Goal: Information Seeking & Learning: Learn about a topic

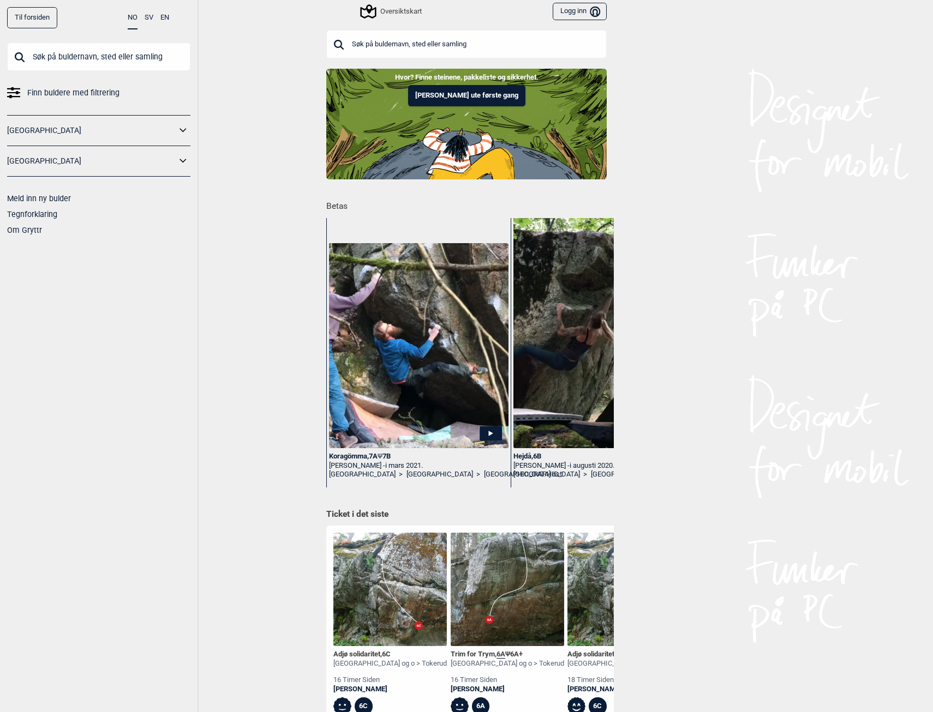
click at [190, 129] on icon at bounding box center [183, 131] width 14 height 16
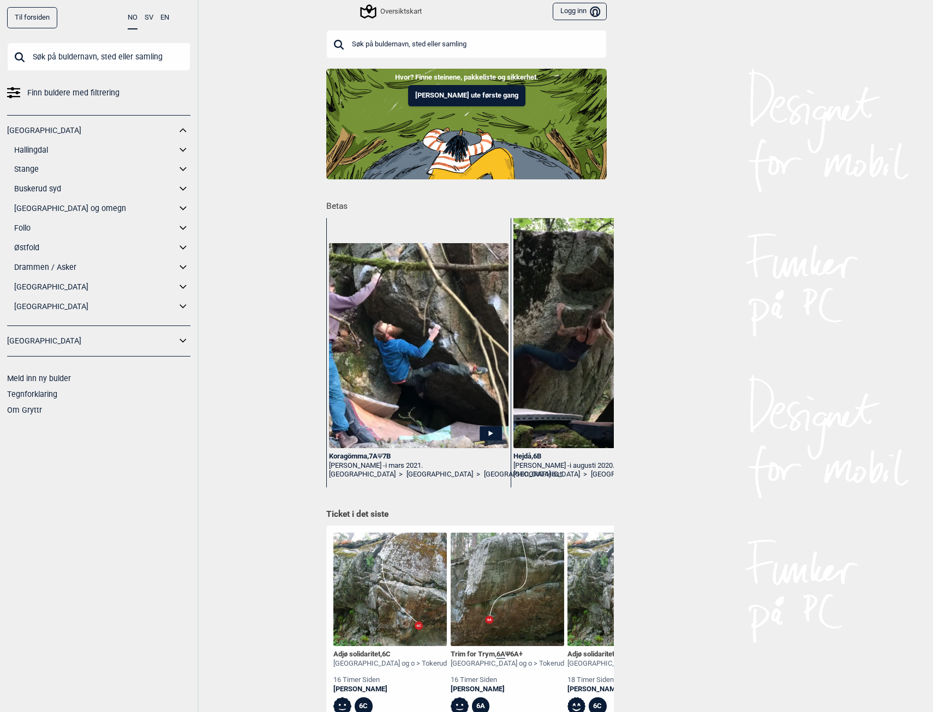
click at [182, 210] on icon at bounding box center [183, 209] width 14 height 16
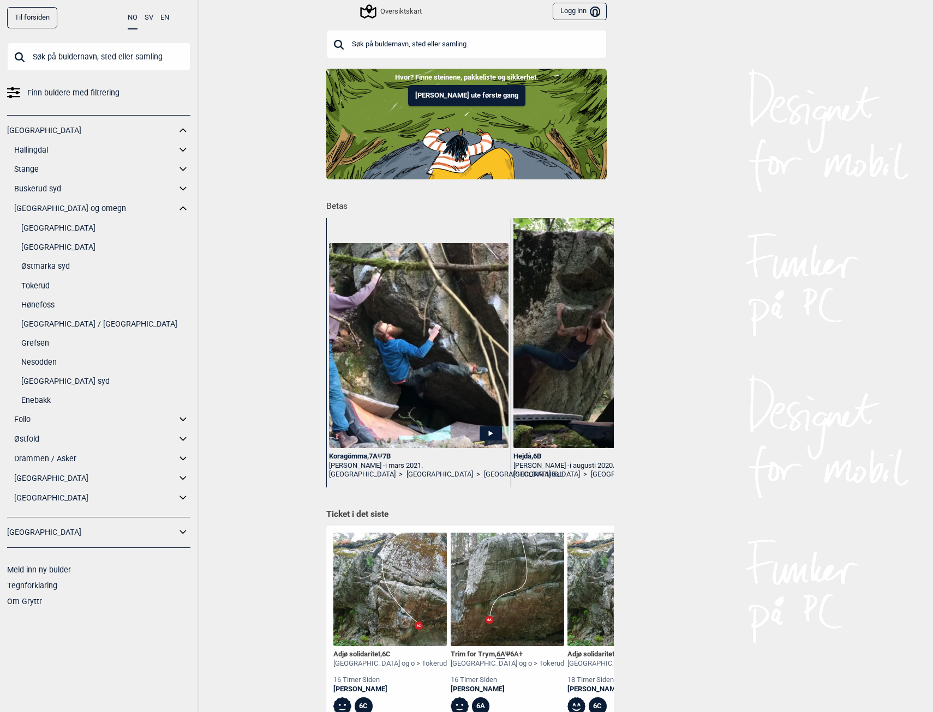
click at [70, 245] on link "[GEOGRAPHIC_DATA]" at bounding box center [105, 247] width 169 height 16
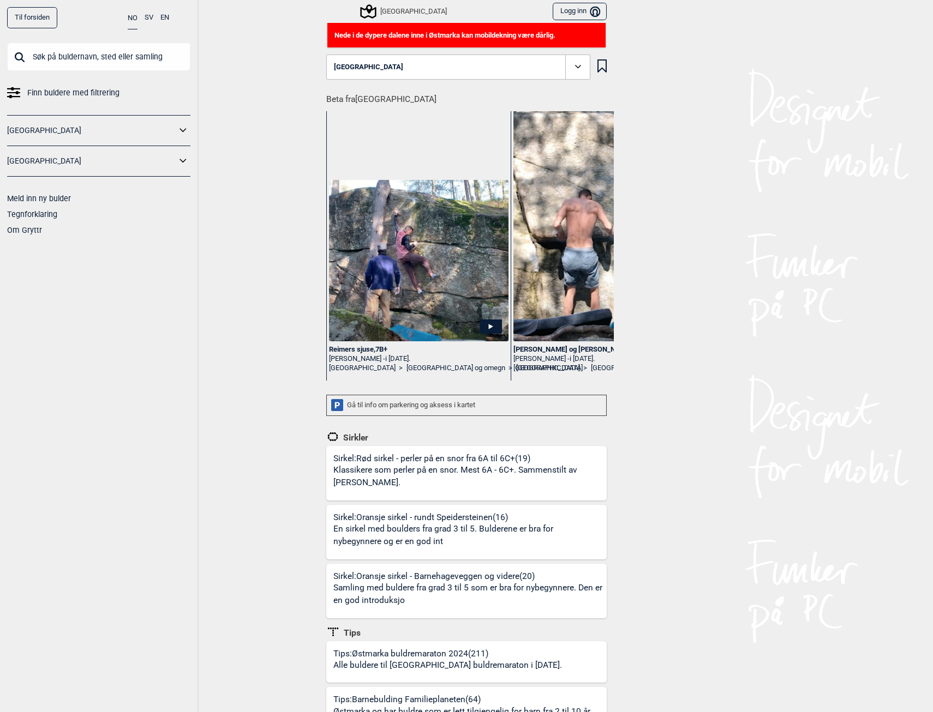
click at [382, 10] on div "[GEOGRAPHIC_DATA]" at bounding box center [404, 11] width 85 height 13
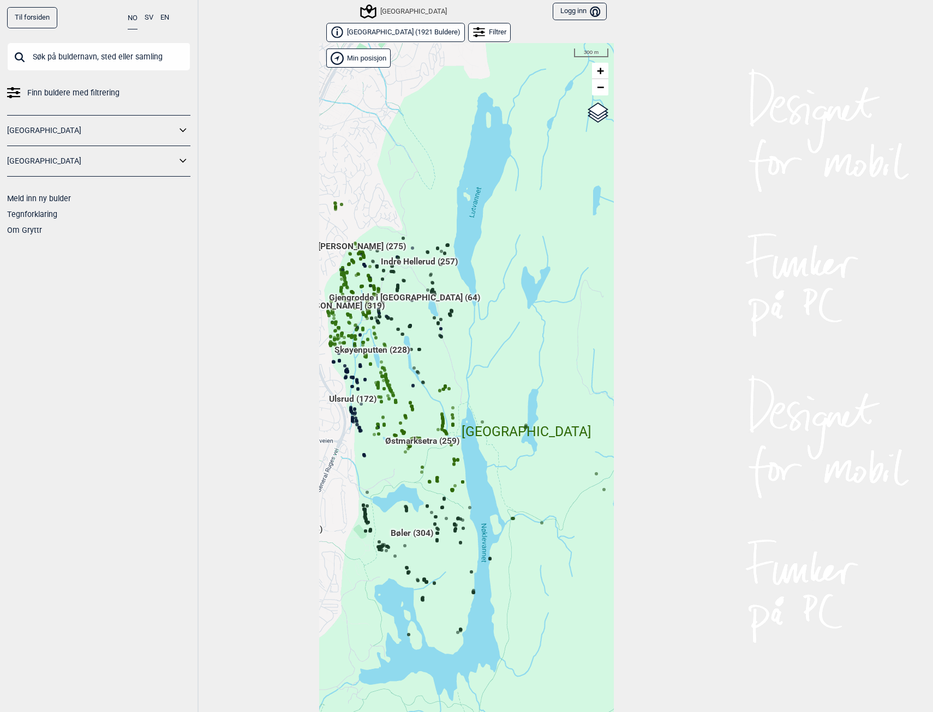
scroll to position [17, 0]
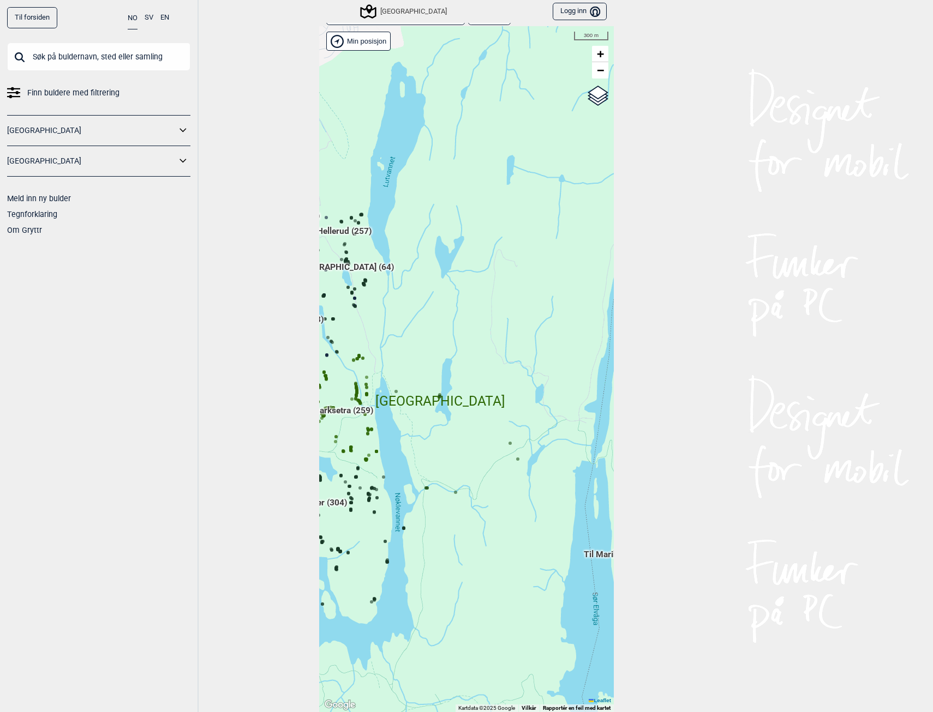
drag, startPoint x: 520, startPoint y: 357, endPoint x: 434, endPoint y: 344, distance: 87.2
click at [434, 344] on div "Hallingdal Gol Ål Stange Kolomoen [GEOGRAPHIC_DATA] [GEOGRAPHIC_DATA][PERSON_NA…" at bounding box center [466, 369] width 295 height 686
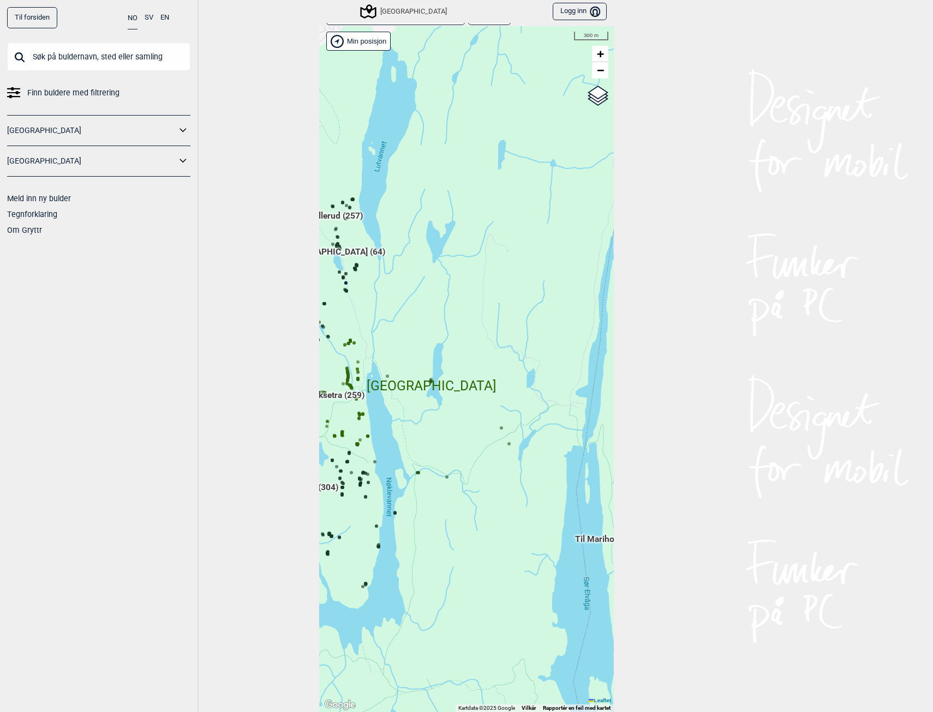
drag, startPoint x: 512, startPoint y: 391, endPoint x: 503, endPoint y: 375, distance: 17.6
click at [503, 375] on div "Hallingdal Gol Ål Stange Kolomoen [GEOGRAPHIC_DATA] [GEOGRAPHIC_DATA][PERSON_NA…" at bounding box center [466, 369] width 295 height 686
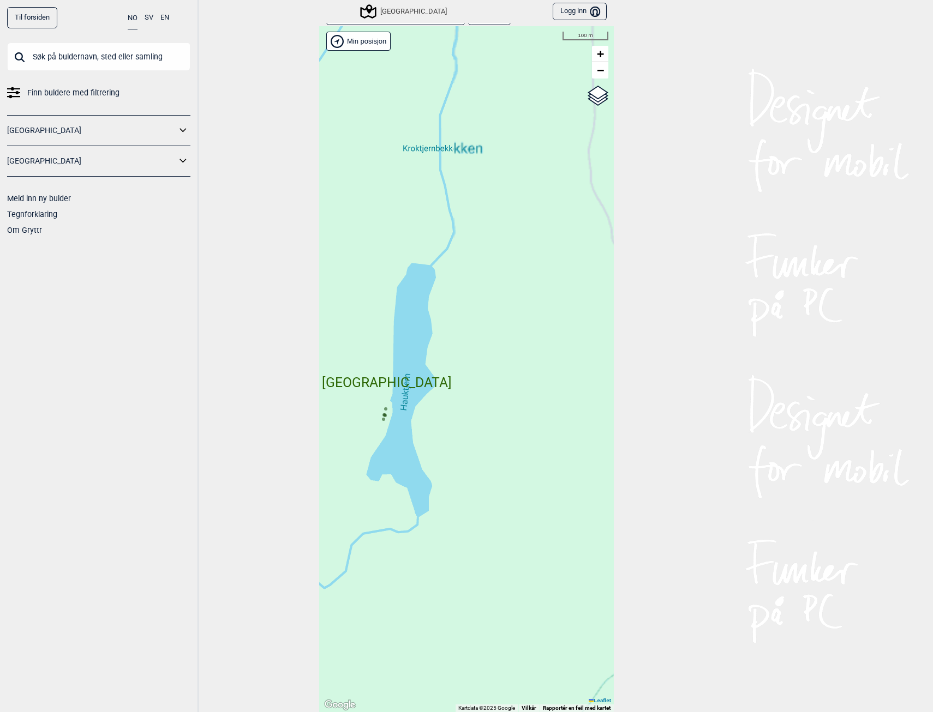
drag, startPoint x: 398, startPoint y: 367, endPoint x: 452, endPoint y: 367, distance: 54.0
click at [452, 367] on div "Hallingdal Gol Ål Stange Kolomoen [GEOGRAPHIC_DATA] [GEOGRAPHIC_DATA][PERSON_NA…" at bounding box center [466, 369] width 295 height 686
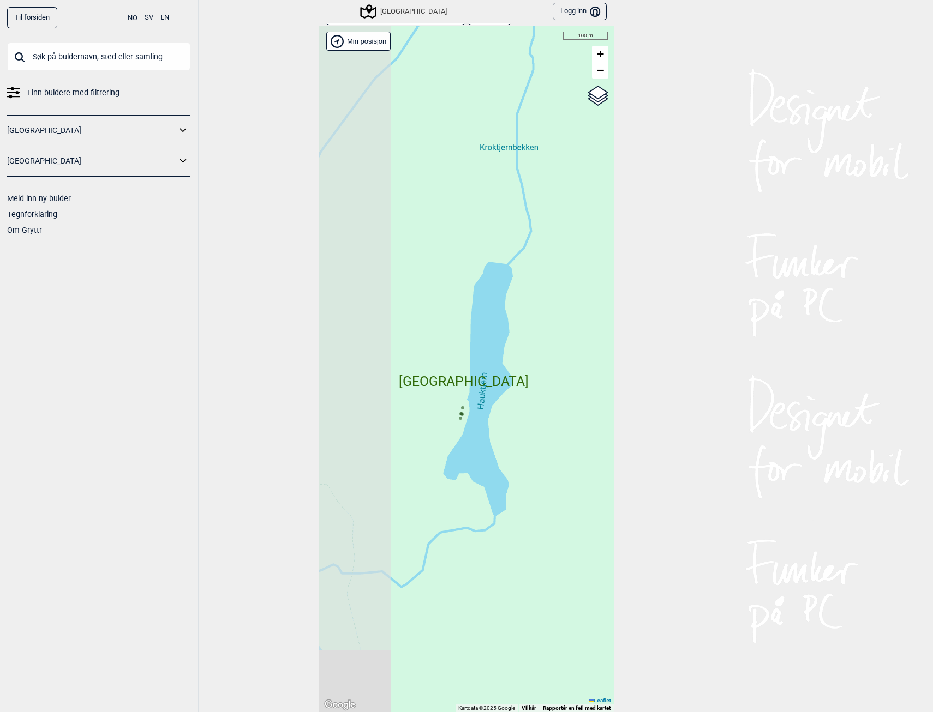
drag, startPoint x: 457, startPoint y: 365, endPoint x: 533, endPoint y: 364, distance: 76.9
click at [533, 364] on div "Hallingdal Gol Ål Stange Kolomoen [GEOGRAPHIC_DATA] [GEOGRAPHIC_DATA][PERSON_NA…" at bounding box center [466, 369] width 295 height 686
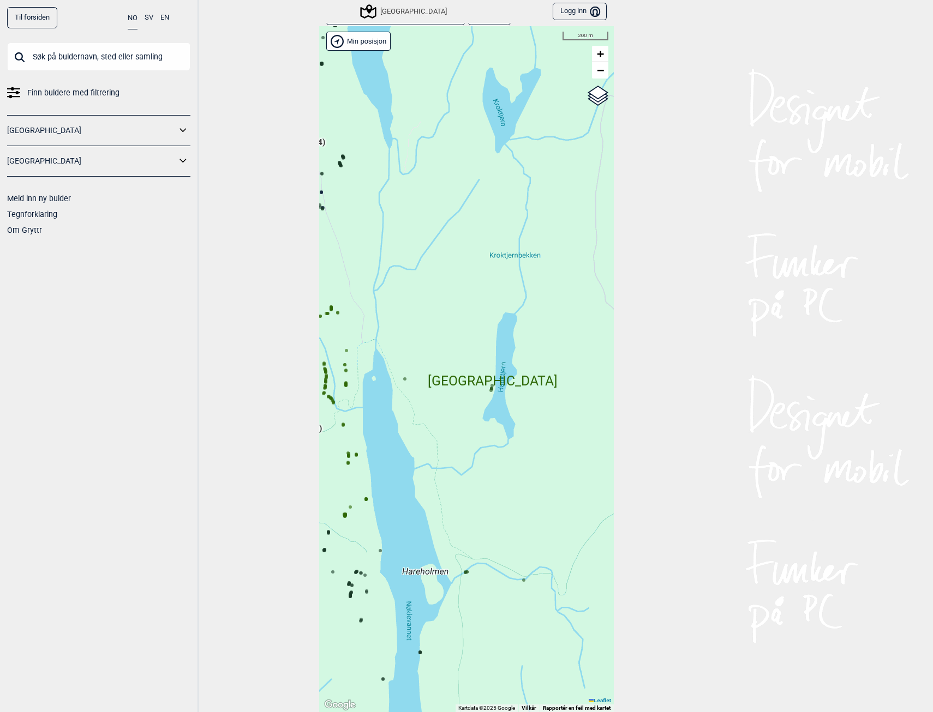
click at [402, 381] on icon at bounding box center [404, 378] width 5 height 5
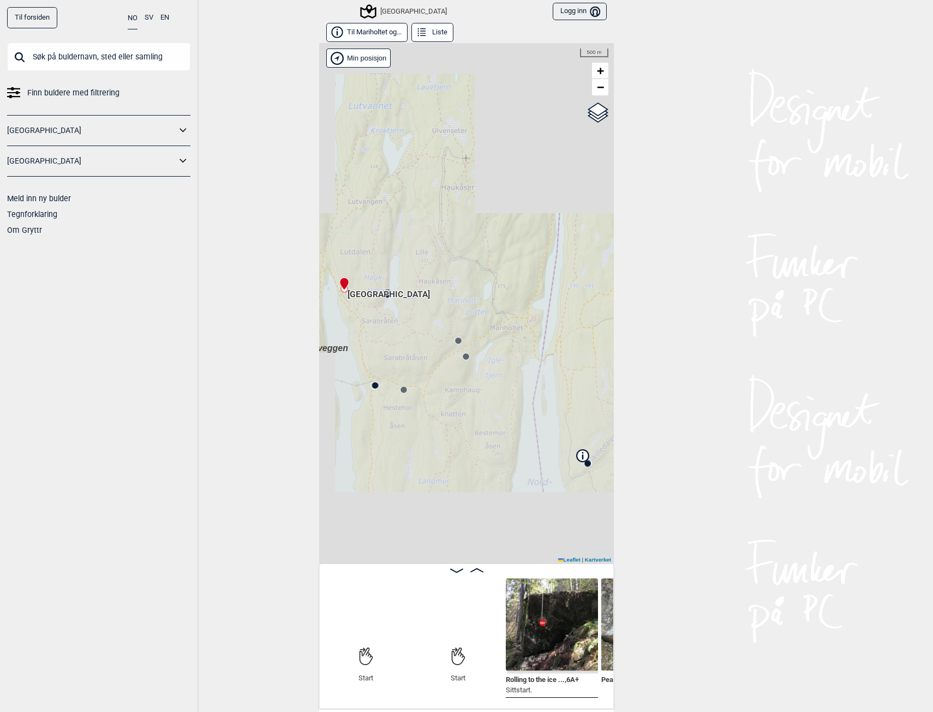
scroll to position [0, 86]
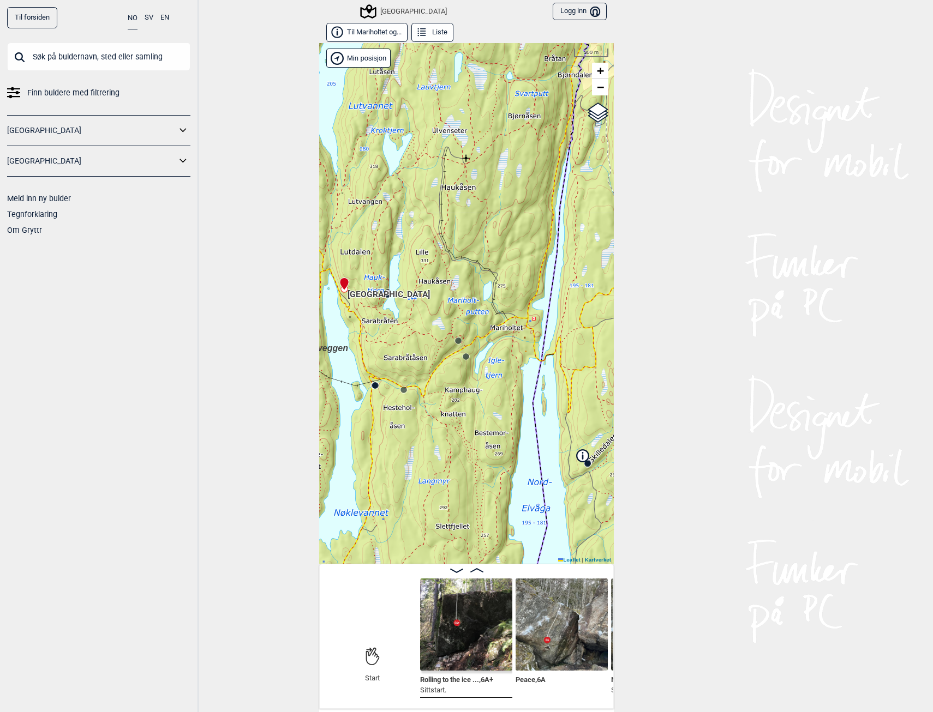
click at [483, 630] on img at bounding box center [466, 625] width 92 height 92
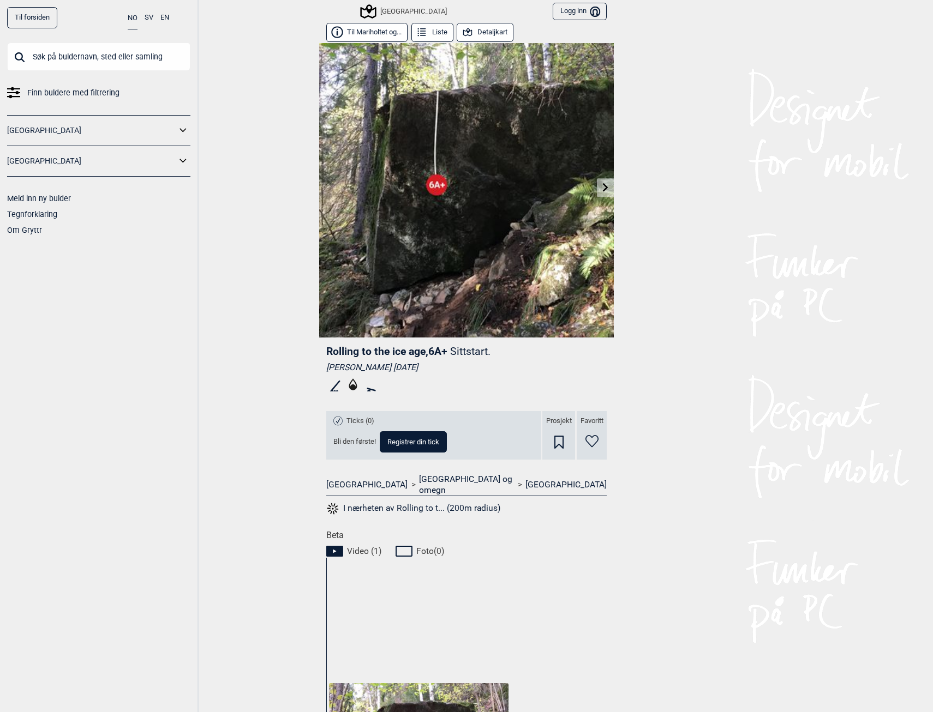
click at [604, 188] on icon at bounding box center [605, 187] width 9 height 9
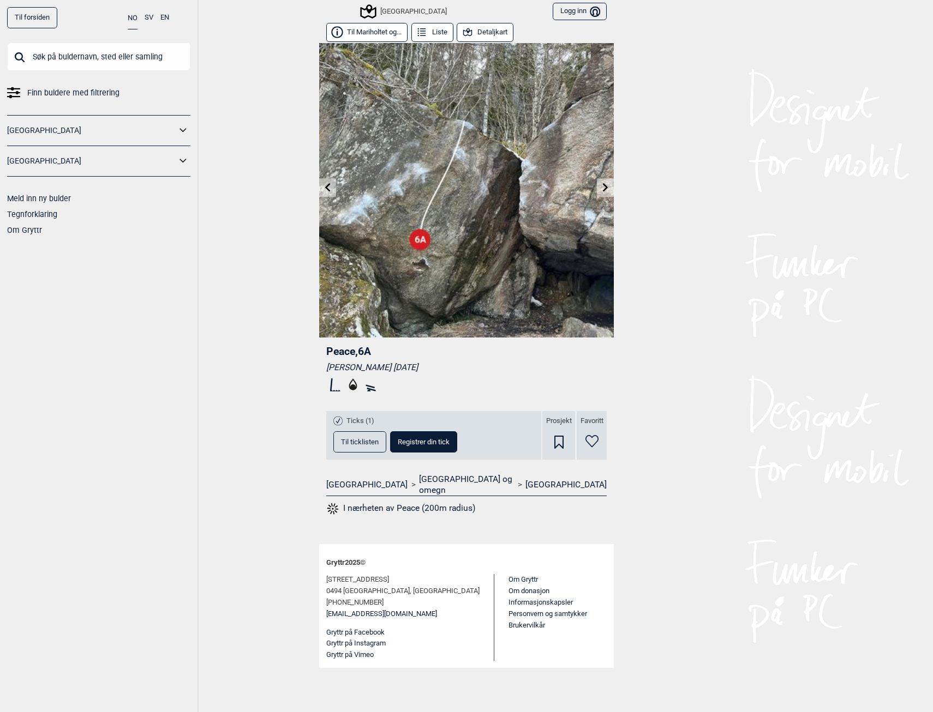
click at [609, 188] on icon at bounding box center [605, 187] width 9 height 9
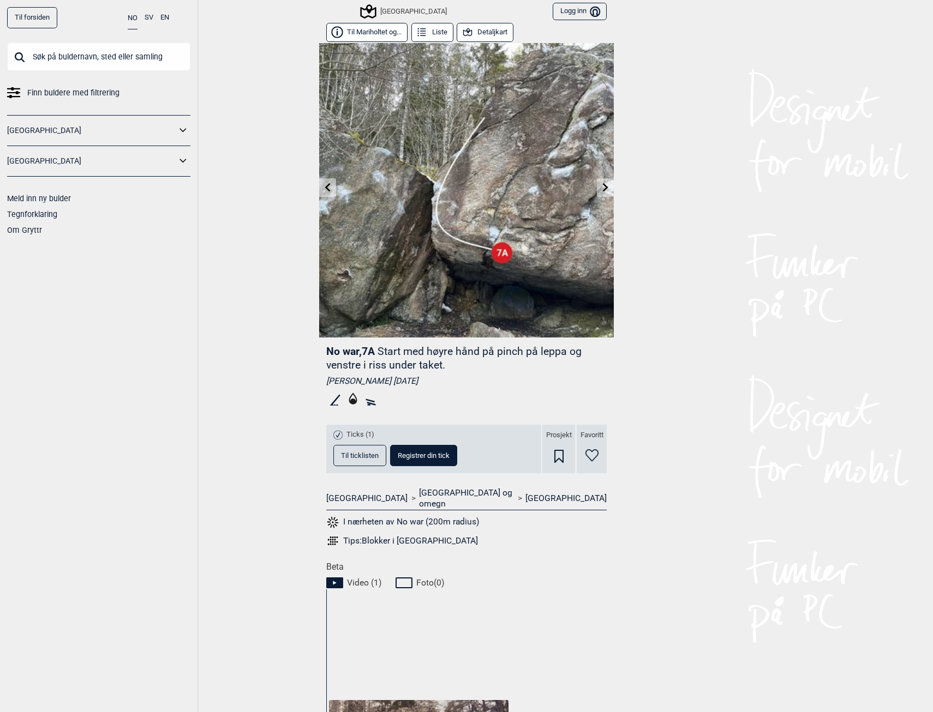
click at [599, 179] on link at bounding box center [605, 188] width 17 height 18
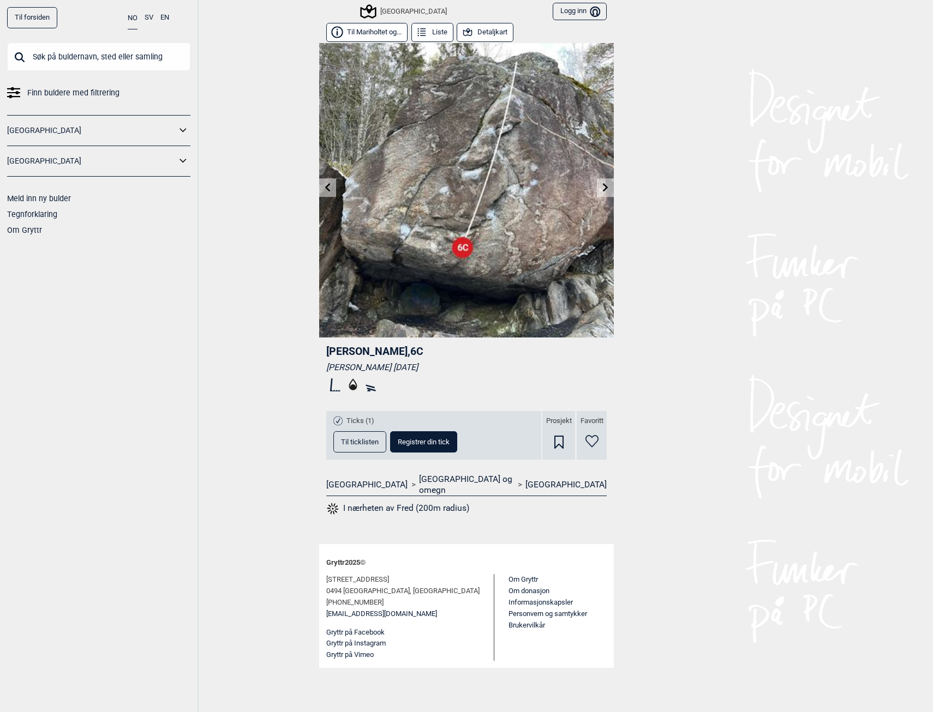
click at [604, 187] on icon at bounding box center [605, 187] width 9 height 9
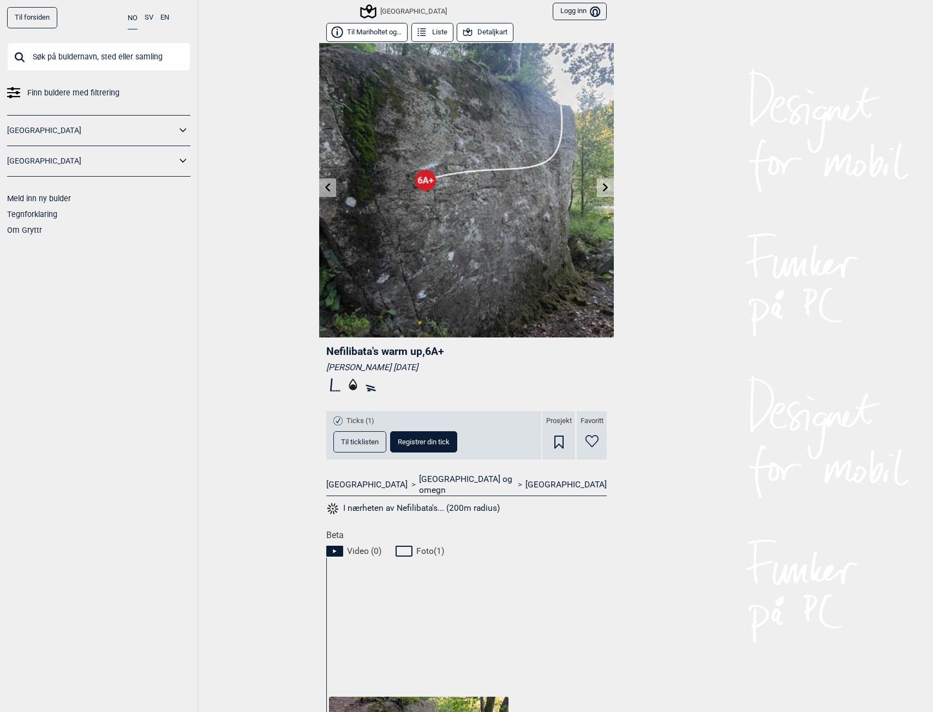
click at [601, 187] on icon at bounding box center [605, 187] width 9 height 9
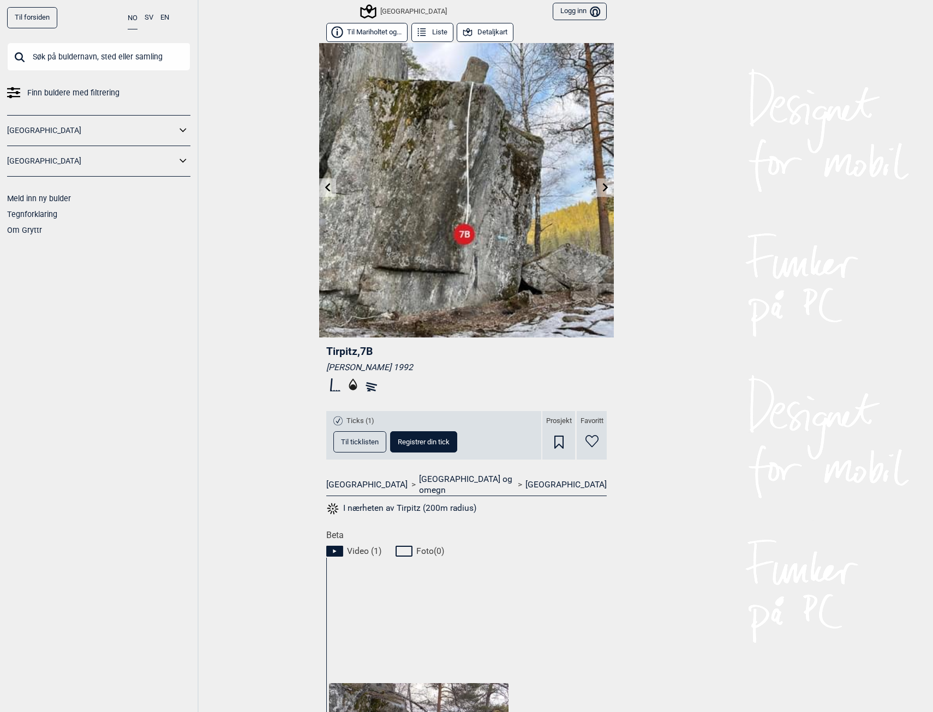
click at [604, 190] on icon at bounding box center [605, 187] width 9 height 9
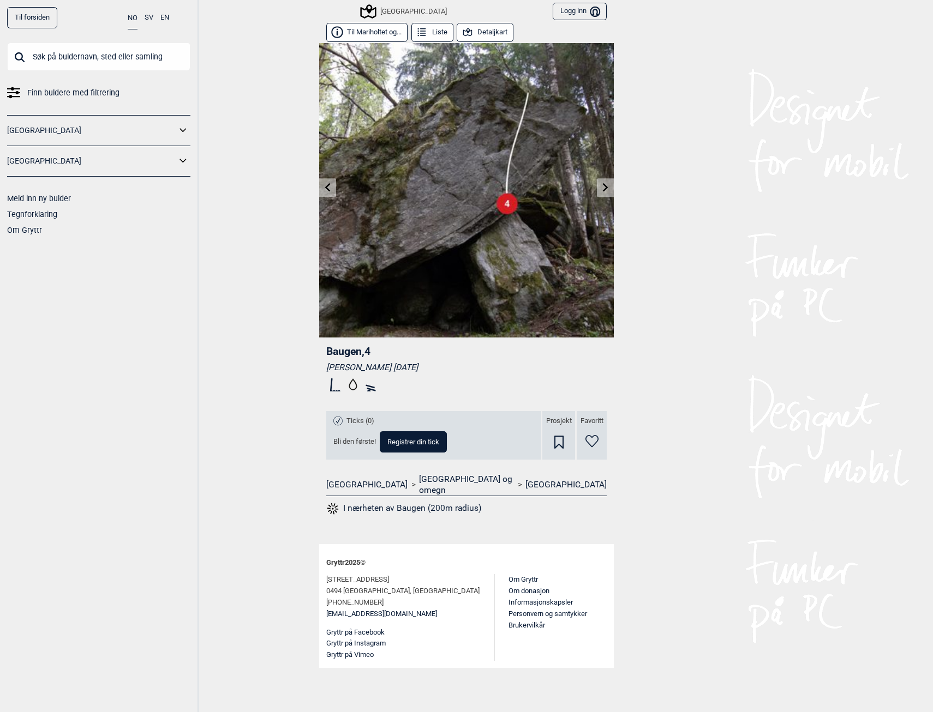
click at [602, 188] on icon at bounding box center [605, 187] width 9 height 9
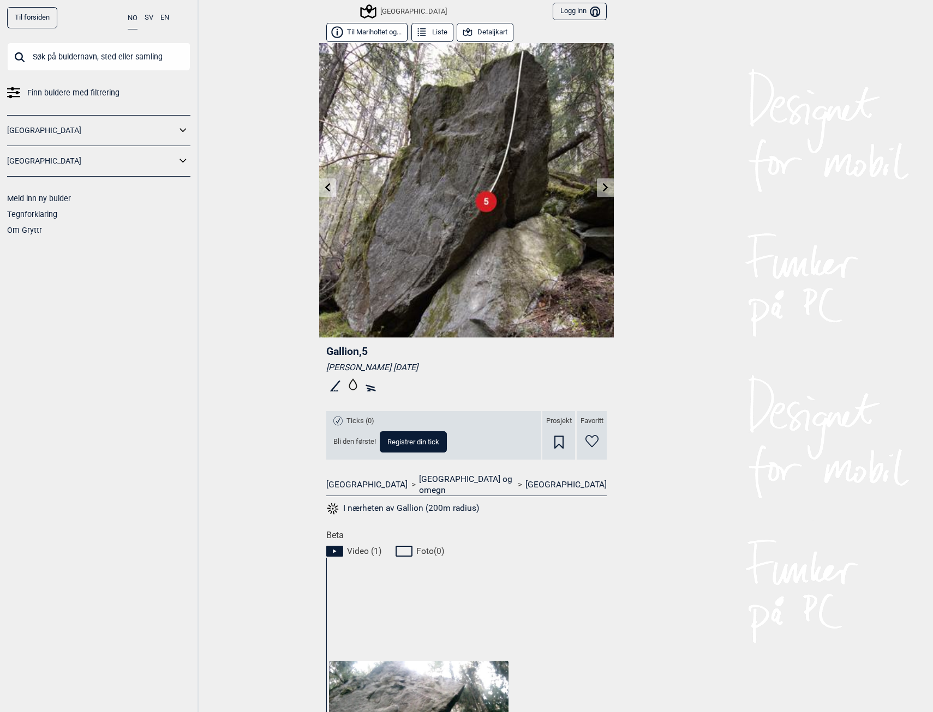
click at [603, 188] on icon at bounding box center [605, 187] width 5 height 9
